Goal: Task Accomplishment & Management: Use online tool/utility

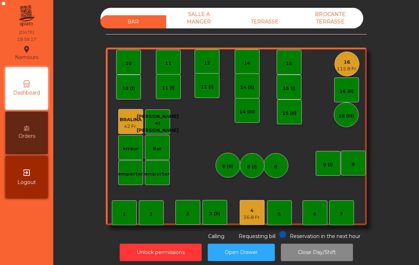
click at [343, 67] on div "115.8 Fr." at bounding box center [347, 68] width 21 height 7
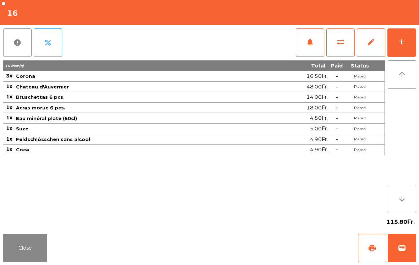
click at [4, 245] on button "Close" at bounding box center [25, 248] width 44 height 28
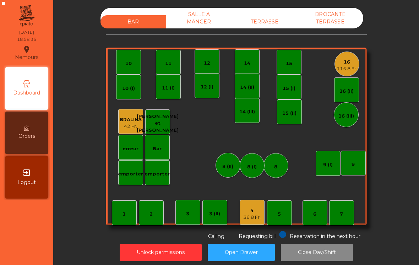
click at [345, 73] on div "16 115.8 Fr." at bounding box center [346, 63] width 25 height 25
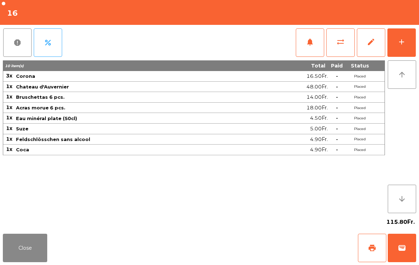
click at [399, 34] on button "add" at bounding box center [401, 42] width 28 height 28
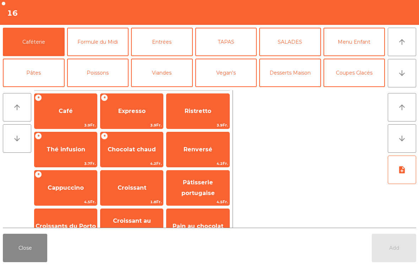
click at [159, 71] on button "Viandes" at bounding box center [162, 73] width 62 height 28
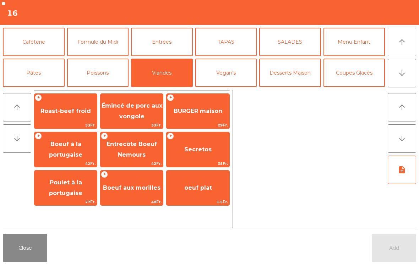
click at [203, 147] on span "Secretos" at bounding box center [197, 149] width 27 height 7
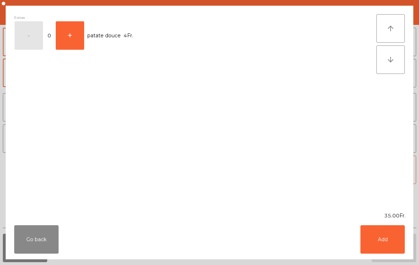
click at [204, 158] on div "Extras - 0 + patate douce 4Fr." at bounding box center [195, 108] width 362 height 189
click at [394, 237] on button "Add" at bounding box center [382, 239] width 44 height 28
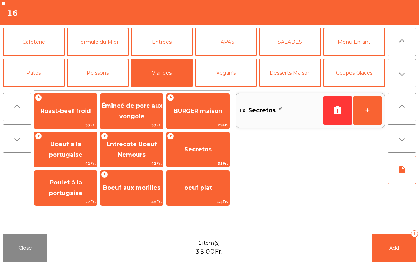
click at [367, 113] on button "+" at bounding box center [367, 110] width 28 height 28
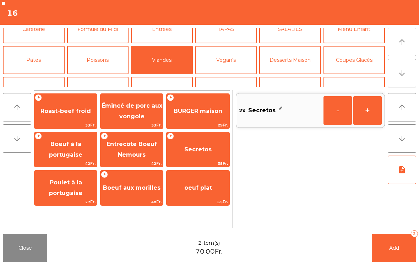
scroll to position [12, 0]
click at [27, 66] on button "Pâtes" at bounding box center [34, 60] width 62 height 28
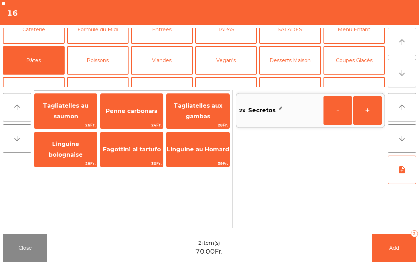
click at [72, 120] on span "Tagliatelles au saumon" at bounding box center [65, 110] width 45 height 17
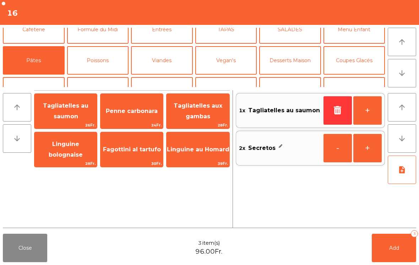
click at [102, 62] on button "Poissons" at bounding box center [98, 60] width 62 height 28
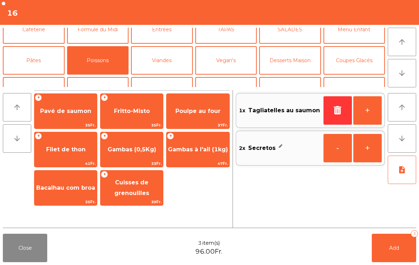
click at [133, 106] on span "Fritto-Misto" at bounding box center [131, 111] width 62 height 19
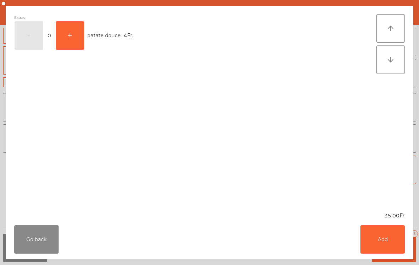
click at [386, 238] on button "Add" at bounding box center [382, 239] width 44 height 28
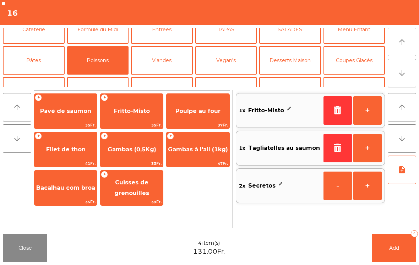
click at [70, 195] on span "Bacalhau com broa" at bounding box center [65, 187] width 62 height 19
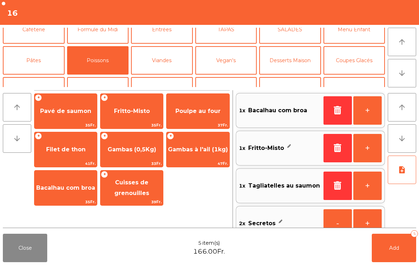
click at [164, 63] on button "Viandes" at bounding box center [162, 60] width 62 height 28
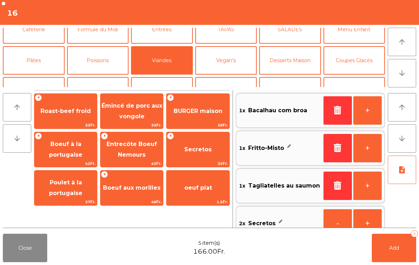
click at [125, 160] on span "42Fr." at bounding box center [131, 163] width 62 height 7
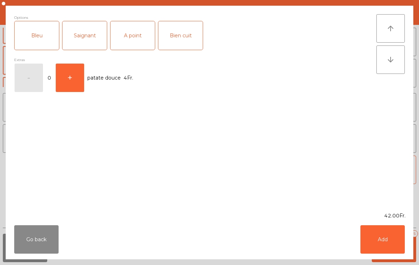
click at [86, 38] on div "Saignant" at bounding box center [84, 35] width 44 height 28
click at [379, 242] on button "Add" at bounding box center [382, 239] width 44 height 28
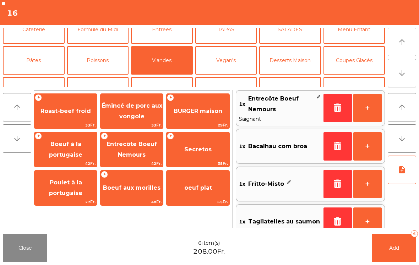
scroll to position [3, 0]
click at [132, 155] on span "Entrecôte Boeuf Nemours" at bounding box center [132, 149] width 50 height 17
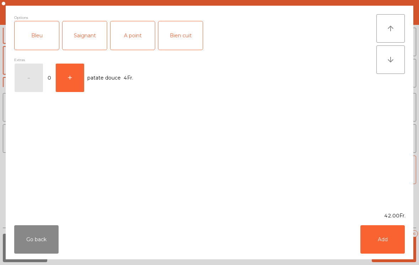
click at [183, 39] on div "Bien cuit" at bounding box center [180, 35] width 44 height 28
click at [391, 249] on button "Add" at bounding box center [382, 239] width 44 height 28
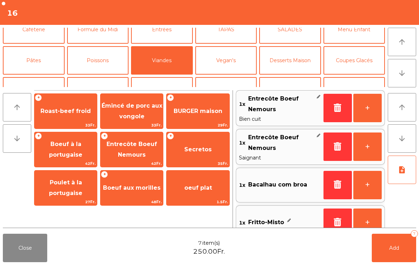
click at [371, 111] on button "+" at bounding box center [367, 108] width 28 height 28
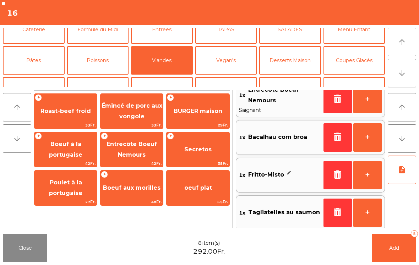
scroll to position [50, 0]
click at [203, 104] on span "BURGER maison" at bounding box center [197, 111] width 62 height 19
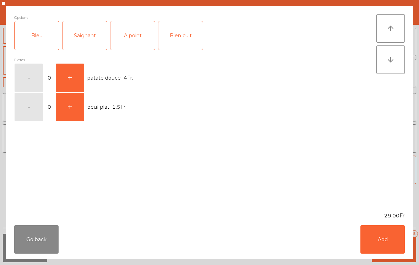
click at [131, 45] on div "A point" at bounding box center [132, 35] width 44 height 28
click at [390, 241] on button "Add" at bounding box center [382, 239] width 44 height 28
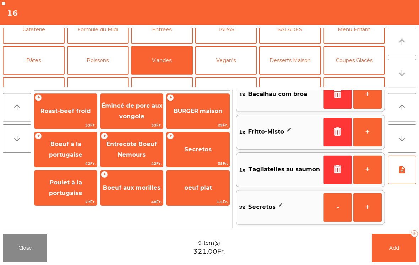
scroll to position [130, 0]
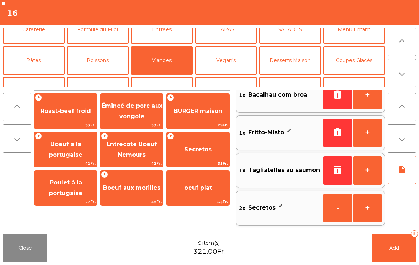
click at [190, 186] on span "oeuf plat" at bounding box center [198, 187] width 28 height 7
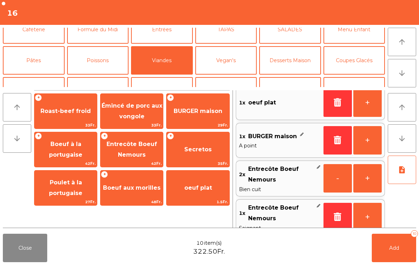
scroll to position [3, 0]
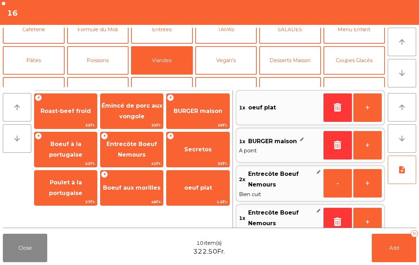
click at [387, 249] on button "Add 10" at bounding box center [394, 248] width 44 height 28
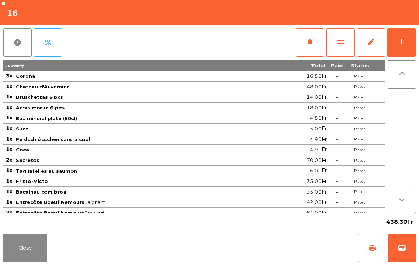
click at [399, 45] on div "add" at bounding box center [401, 42] width 9 height 9
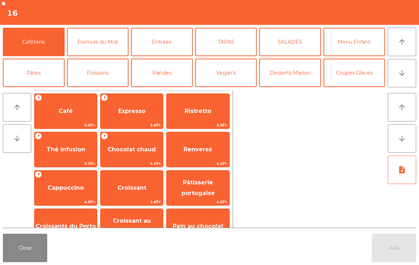
click at [405, 73] on icon "arrow_downward" at bounding box center [402, 73] width 9 height 9
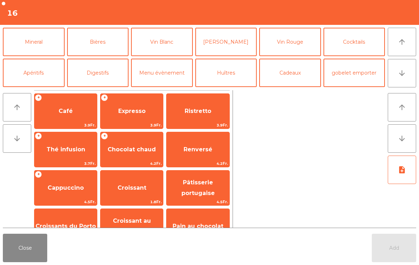
scroll to position [62, 0]
click at [33, 72] on button "Apéritifs" at bounding box center [34, 73] width 62 height 28
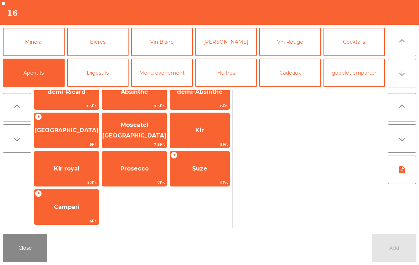
scroll to position [58, 0]
click at [195, 173] on span "Suze" at bounding box center [199, 168] width 59 height 19
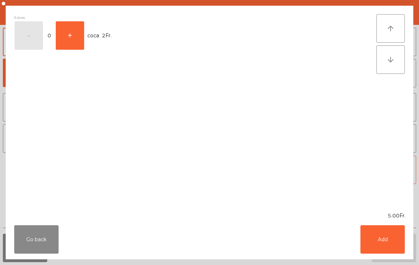
click at [393, 241] on button "Add" at bounding box center [382, 239] width 44 height 28
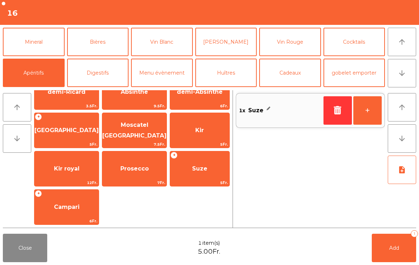
click at [392, 241] on button "Add 1" at bounding box center [394, 248] width 44 height 28
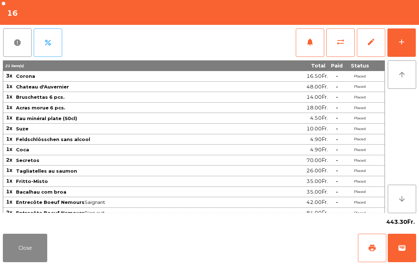
click at [22, 260] on button "Close" at bounding box center [25, 248] width 44 height 28
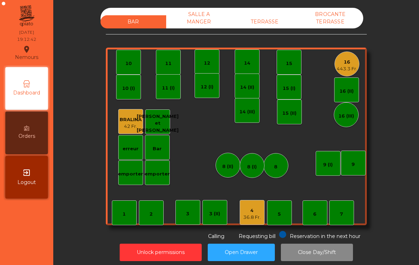
click at [288, 70] on div "15" at bounding box center [289, 62] width 25 height 25
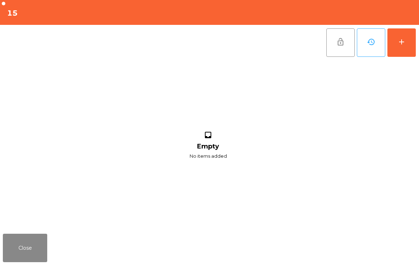
click at [412, 42] on button "add" at bounding box center [401, 42] width 28 height 28
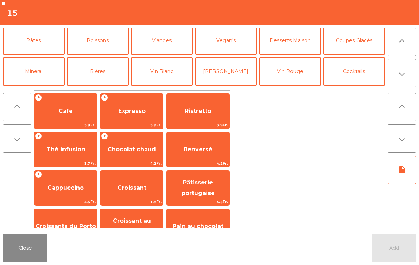
scroll to position [32, 0]
click at [39, 72] on button "Mineral" at bounding box center [34, 72] width 62 height 28
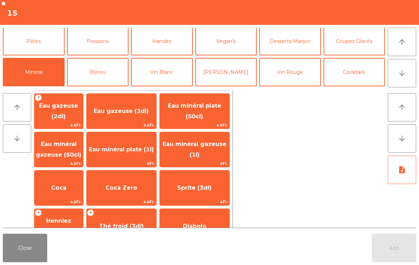
click at [64, 189] on span "Coca" at bounding box center [58, 187] width 15 height 7
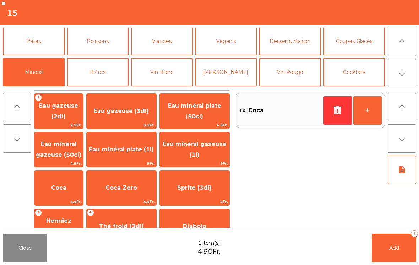
click at [88, 73] on button "Bières" at bounding box center [98, 72] width 62 height 28
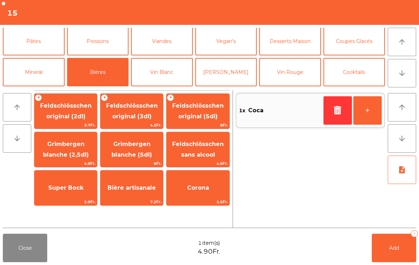
click at [370, 108] on button "+" at bounding box center [367, 110] width 28 height 28
click at [138, 118] on span "Feldschlösschen original (3dl)" at bounding box center [131, 110] width 51 height 17
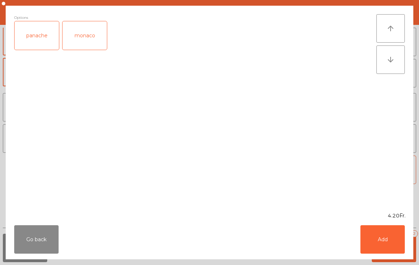
click at [389, 238] on button "Add" at bounding box center [382, 239] width 44 height 28
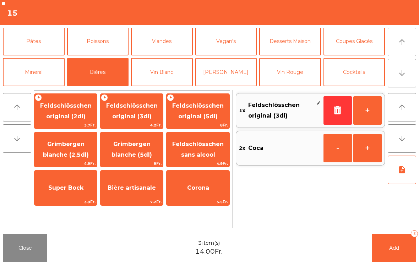
click at [41, 45] on button "Pâtes" at bounding box center [34, 41] width 62 height 28
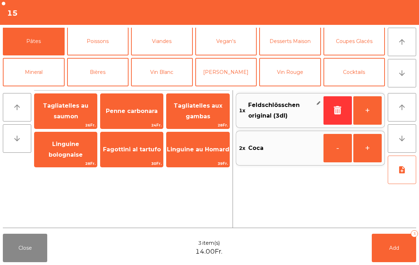
click at [208, 119] on span "Tagliatelles aux gambas" at bounding box center [198, 110] width 49 height 17
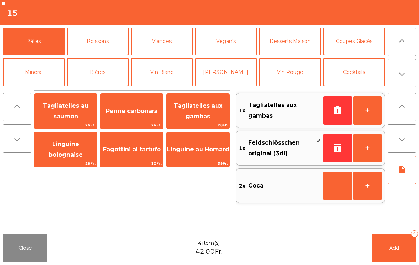
click at [106, 42] on button "Poissons" at bounding box center [98, 41] width 62 height 28
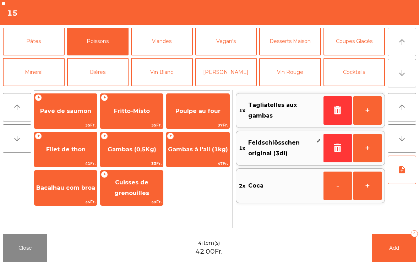
click at [140, 150] on span "Gambas (0,5Kg)" at bounding box center [132, 149] width 49 height 7
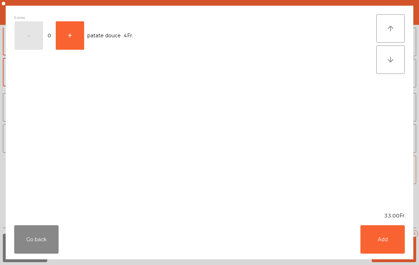
click at [393, 258] on div "Go back Add" at bounding box center [210, 239] width 408 height 40
click at [386, 244] on button "Add" at bounding box center [382, 239] width 44 height 28
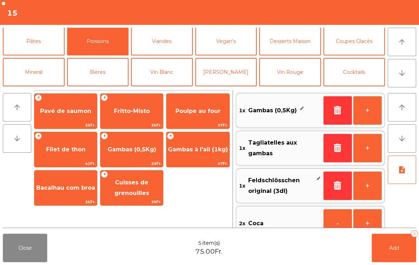
click at [373, 111] on button "+" at bounding box center [367, 110] width 28 height 28
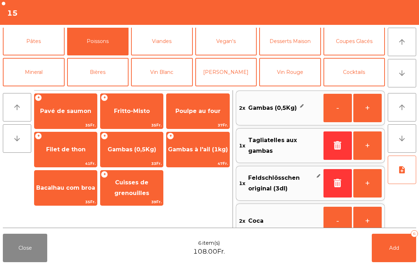
scroll to position [3, 0]
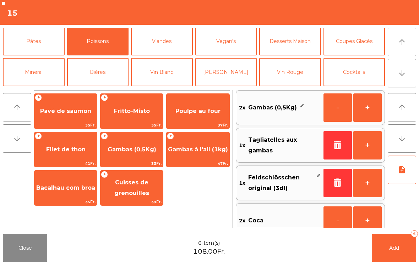
click at [403, 259] on button "Add 6" at bounding box center [394, 248] width 44 height 28
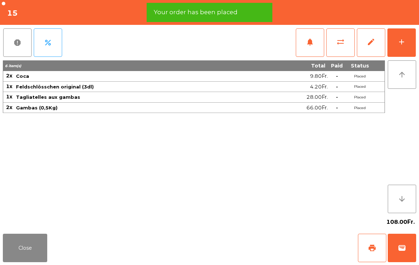
click at [42, 232] on div "Close print wallet" at bounding box center [209, 248] width 419 height 34
click at [43, 252] on button "Close" at bounding box center [25, 248] width 44 height 28
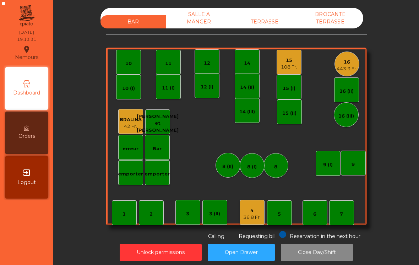
click at [290, 57] on div "15" at bounding box center [289, 60] width 16 height 7
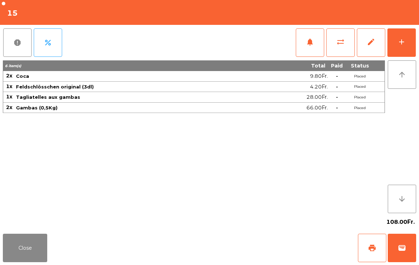
click at [411, 39] on button "add" at bounding box center [401, 42] width 28 height 28
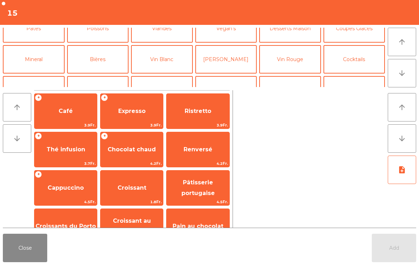
scroll to position [55, 0]
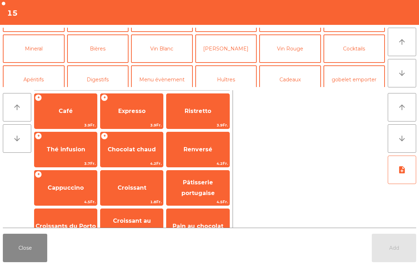
click at [111, 54] on button "Bières" at bounding box center [98, 48] width 62 height 28
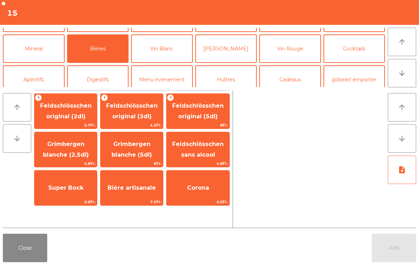
click at [145, 104] on span "Feldschlösschen original (3dl)" at bounding box center [131, 110] width 51 height 17
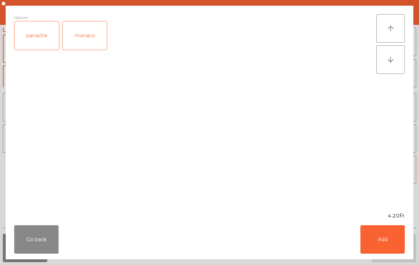
click at [389, 236] on button "Add" at bounding box center [382, 239] width 44 height 28
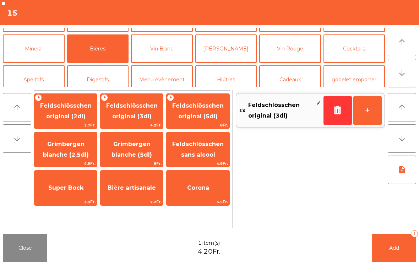
click at [388, 236] on button "Add 1" at bounding box center [394, 248] width 44 height 28
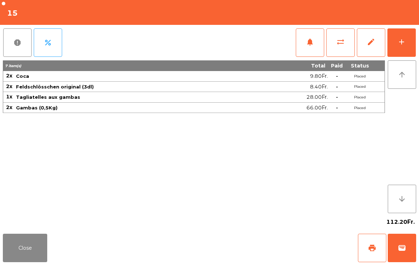
click at [14, 261] on button "Close" at bounding box center [25, 248] width 44 height 28
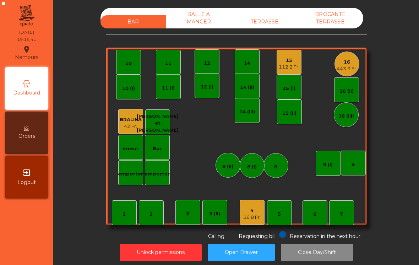
click at [338, 72] on div "443.3 Fr." at bounding box center [347, 68] width 21 height 7
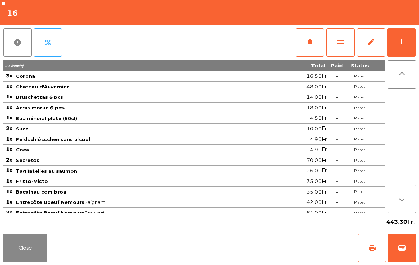
scroll to position [3, 0]
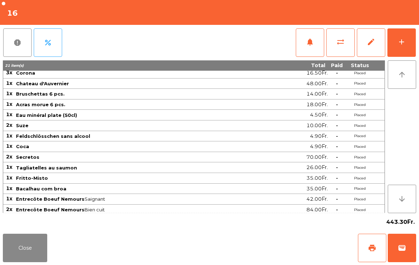
click at [82, 207] on span "Entrecôte Boeuf Nemours Bien cuit" at bounding box center [141, 210] width 250 height 6
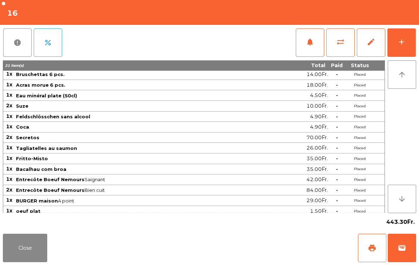
scroll to position [21, 0]
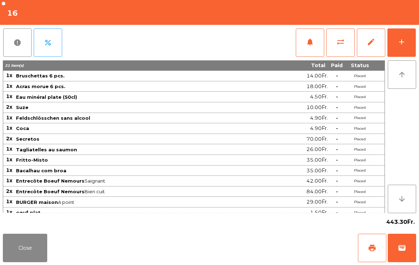
click at [44, 247] on button "Close" at bounding box center [25, 248] width 44 height 28
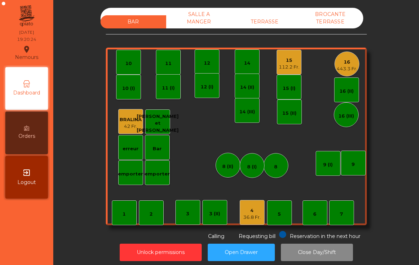
click at [352, 67] on div "443.3 Fr." at bounding box center [347, 68] width 21 height 7
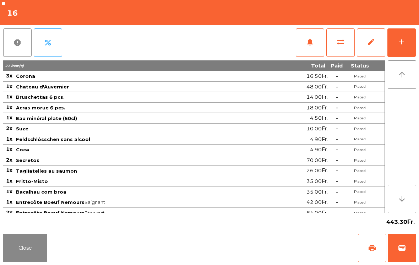
click at [402, 55] on button "add" at bounding box center [401, 42] width 28 height 28
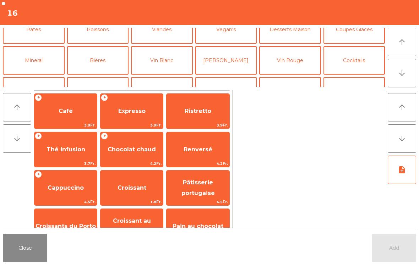
scroll to position [55, 0]
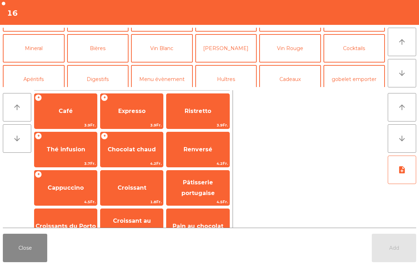
click at [234, 52] on button "[PERSON_NAME]" at bounding box center [226, 48] width 62 height 28
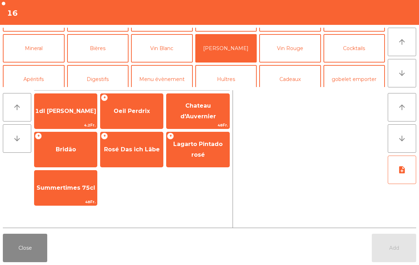
click at [136, 113] on span "Oeil Perdrix" at bounding box center [132, 111] width 36 height 7
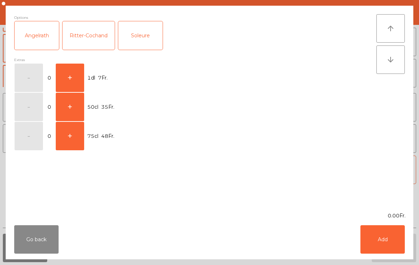
click at [40, 239] on button "Go back" at bounding box center [36, 239] width 44 height 28
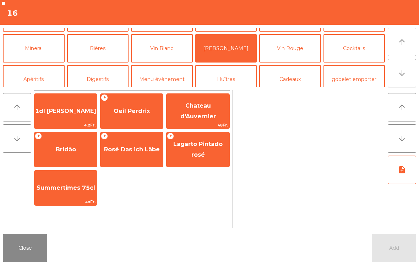
click at [209, 106] on span "Chateau d'Auvernier" at bounding box center [197, 111] width 62 height 30
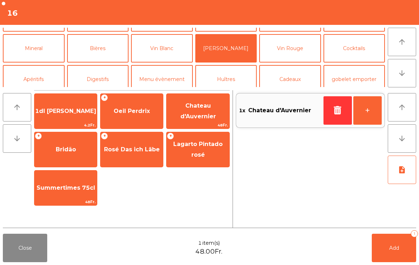
click at [397, 246] on span "Add" at bounding box center [394, 248] width 10 height 6
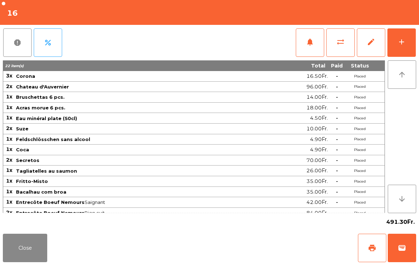
click at [412, 31] on button "add" at bounding box center [401, 42] width 28 height 28
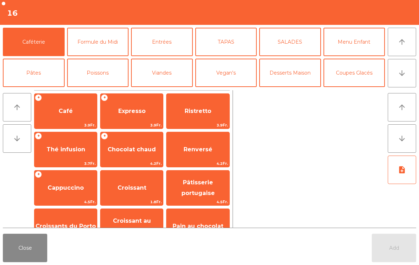
click at [399, 83] on button "arrow_downward" at bounding box center [402, 73] width 28 height 28
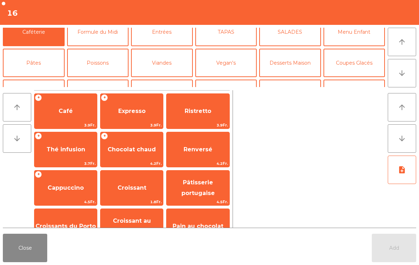
scroll to position [62, 0]
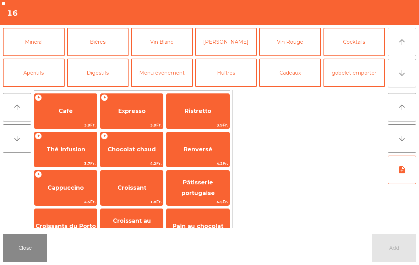
click at [33, 50] on button "Mineral" at bounding box center [34, 42] width 62 height 28
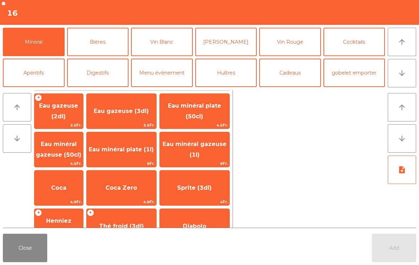
click at [144, 153] on span "Eau minéral plate (1l)" at bounding box center [122, 149] width 70 height 19
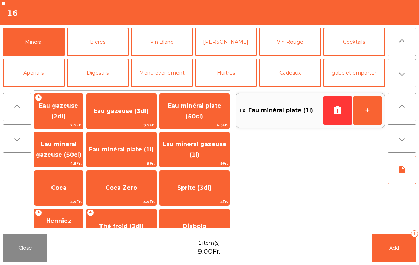
click at [412, 255] on button "Add 1" at bounding box center [394, 248] width 44 height 28
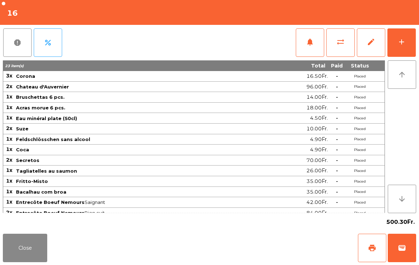
click at [39, 261] on button "Close" at bounding box center [25, 248] width 44 height 28
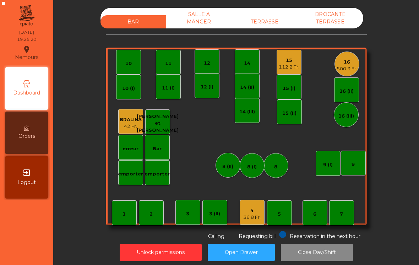
click at [292, 71] on div "15 112.2 Fr." at bounding box center [289, 62] width 25 height 25
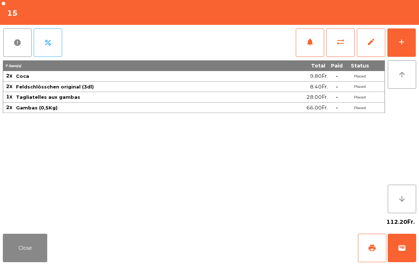
click at [404, 42] on div "add" at bounding box center [401, 42] width 9 height 9
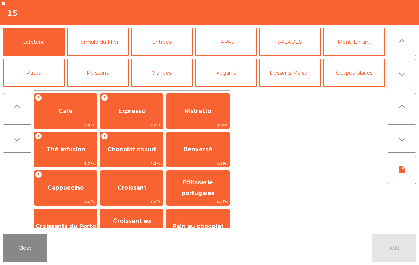
scroll to position [4, 0]
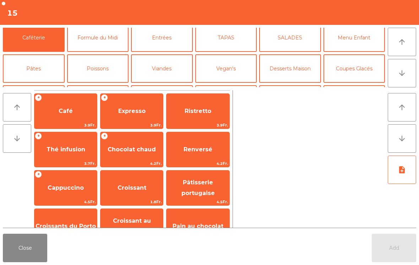
click at [109, 85] on button "Bières" at bounding box center [98, 99] width 62 height 28
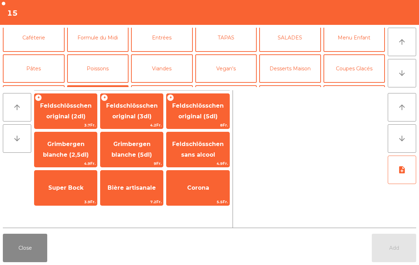
scroll to position [21, 0]
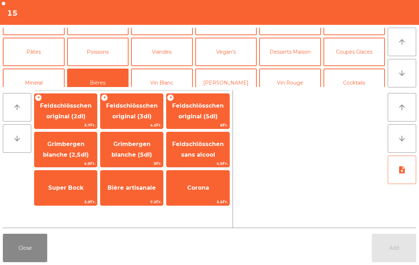
click at [140, 118] on span "Feldschlösschen original (3dl)" at bounding box center [131, 110] width 51 height 17
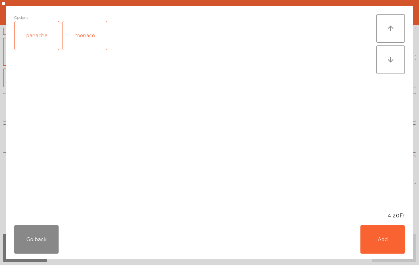
click at [392, 245] on button "Add" at bounding box center [382, 239] width 44 height 28
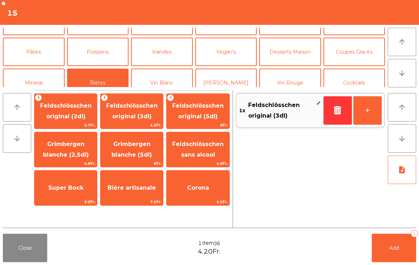
click at [392, 244] on button "Add 1" at bounding box center [394, 248] width 44 height 28
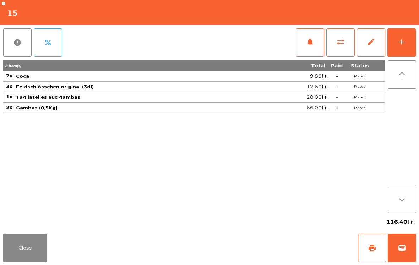
click at [24, 250] on button "Close" at bounding box center [25, 248] width 44 height 28
